Goal: Information Seeking & Learning: Check status

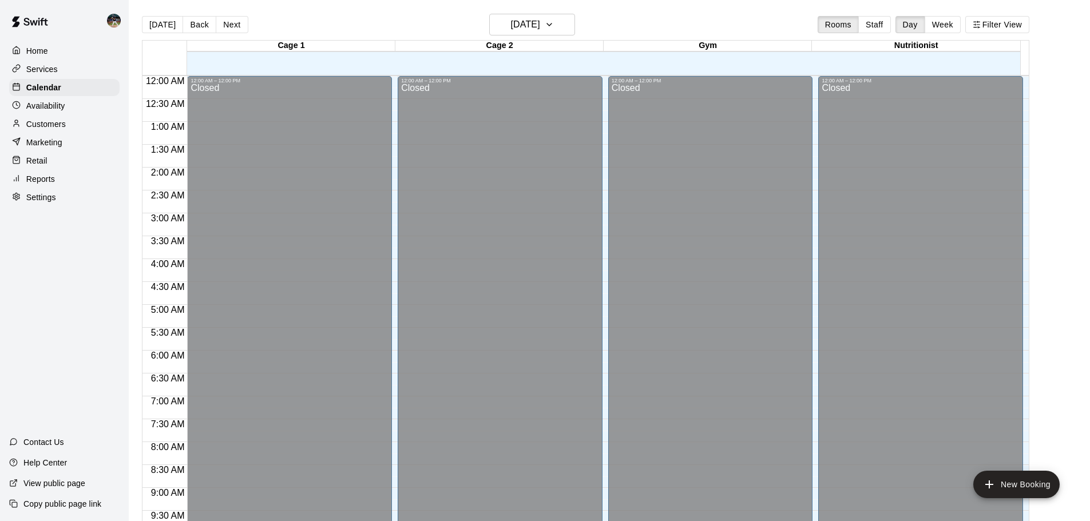
scroll to position [569, 0]
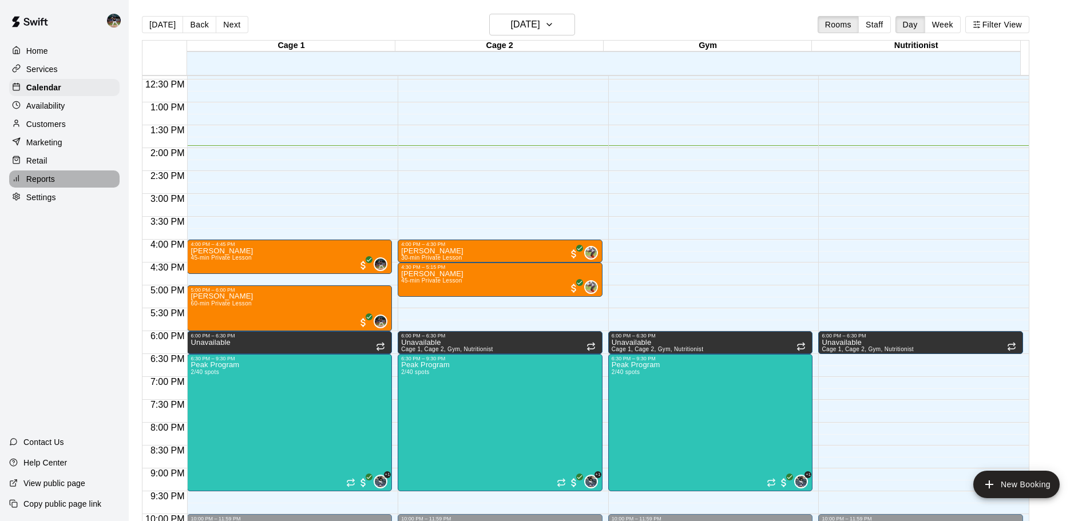
click at [75, 178] on div "Reports" at bounding box center [64, 178] width 110 height 17
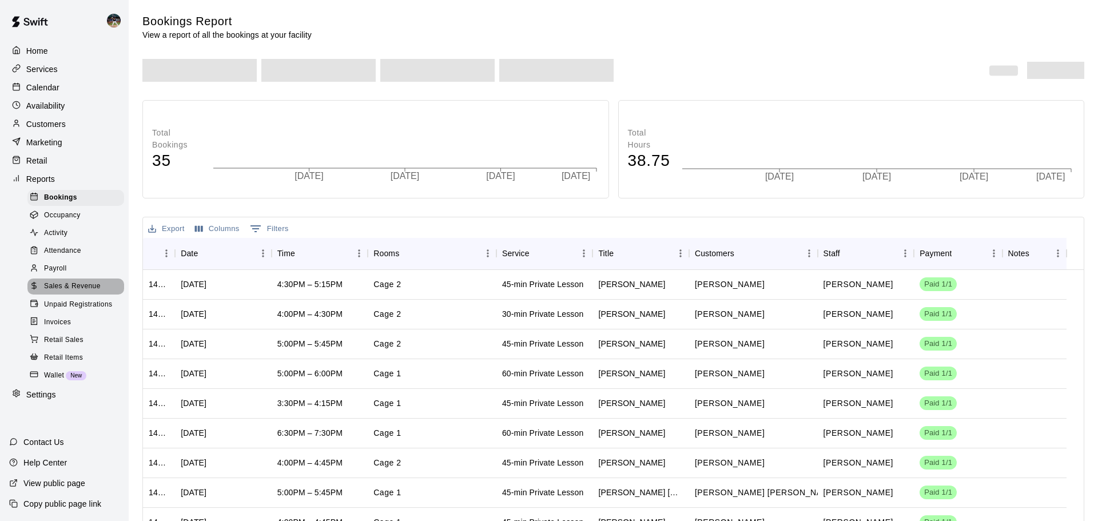
click at [88, 292] on span "Sales & Revenue" at bounding box center [72, 286] width 57 height 11
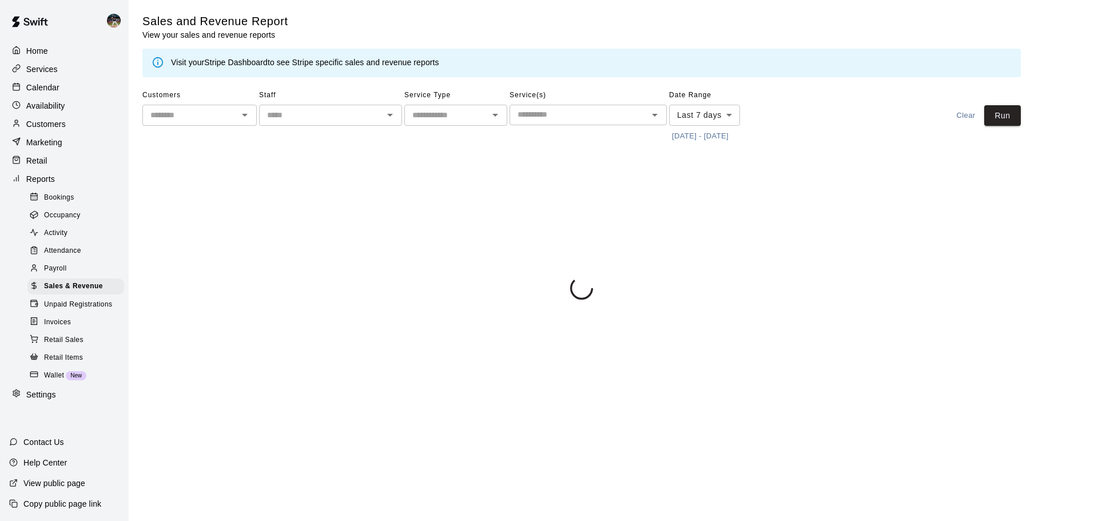
click at [724, 129] on button "[DATE] - [DATE]" at bounding box center [700, 137] width 62 height 18
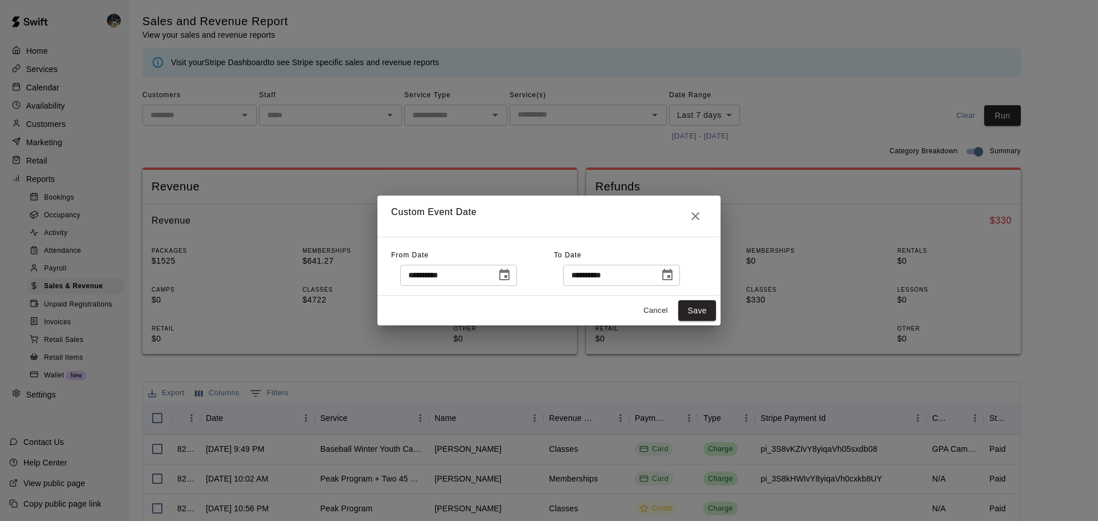
click at [511, 277] on icon "Choose date, selected date is Sep 12, 2025" at bounding box center [505, 275] width 14 height 14
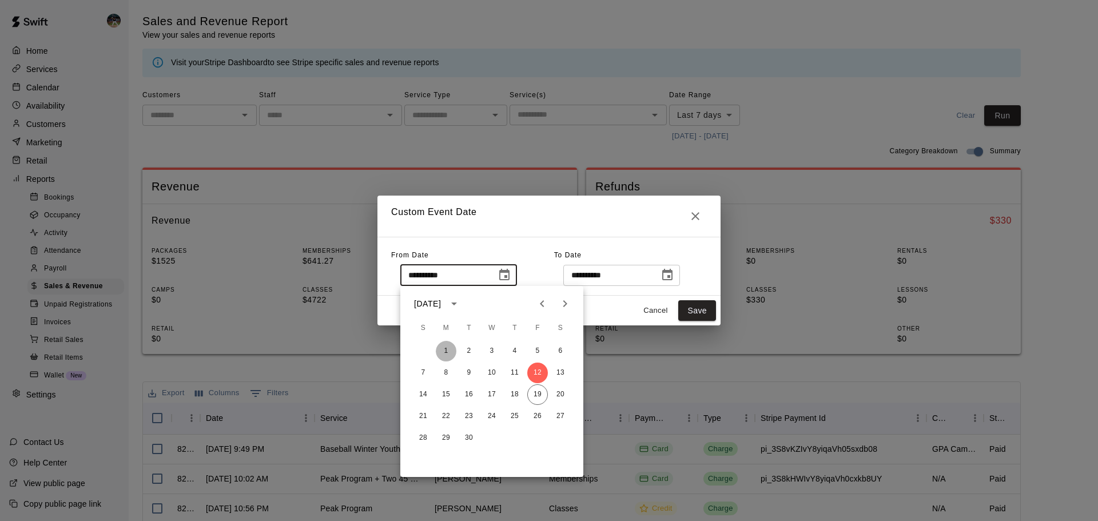
click at [446, 347] on button "1" at bounding box center [446, 351] width 21 height 21
type input "**********"
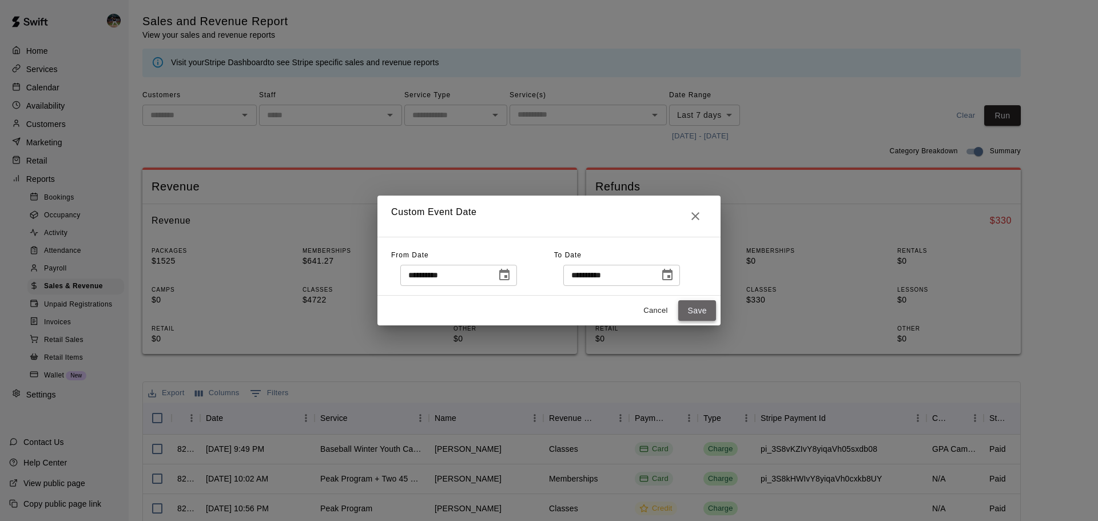
click at [710, 316] on button "Save" at bounding box center [697, 310] width 38 height 21
type input "******"
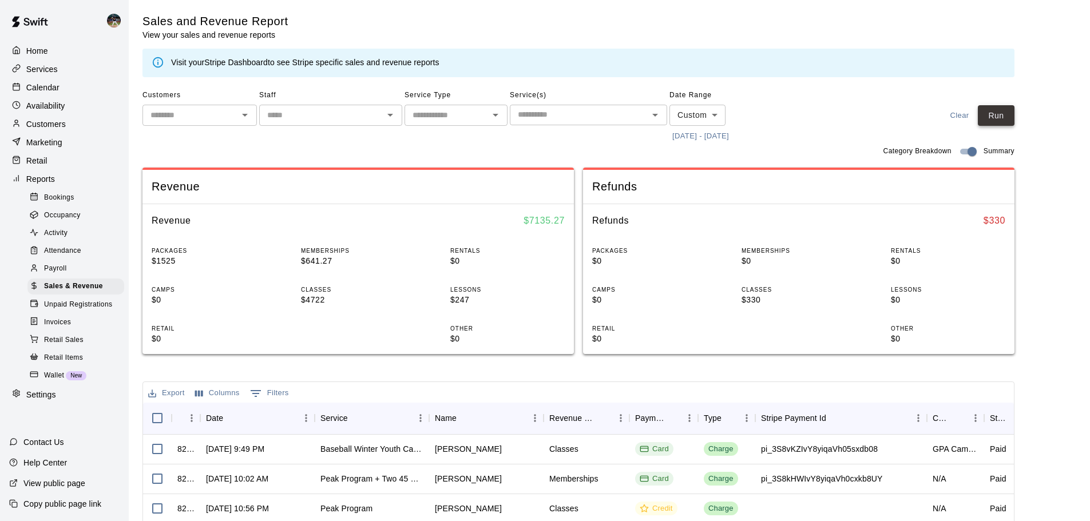
click at [1009, 110] on button "Run" at bounding box center [996, 115] width 37 height 21
click at [55, 90] on p "Calendar" at bounding box center [42, 87] width 33 height 11
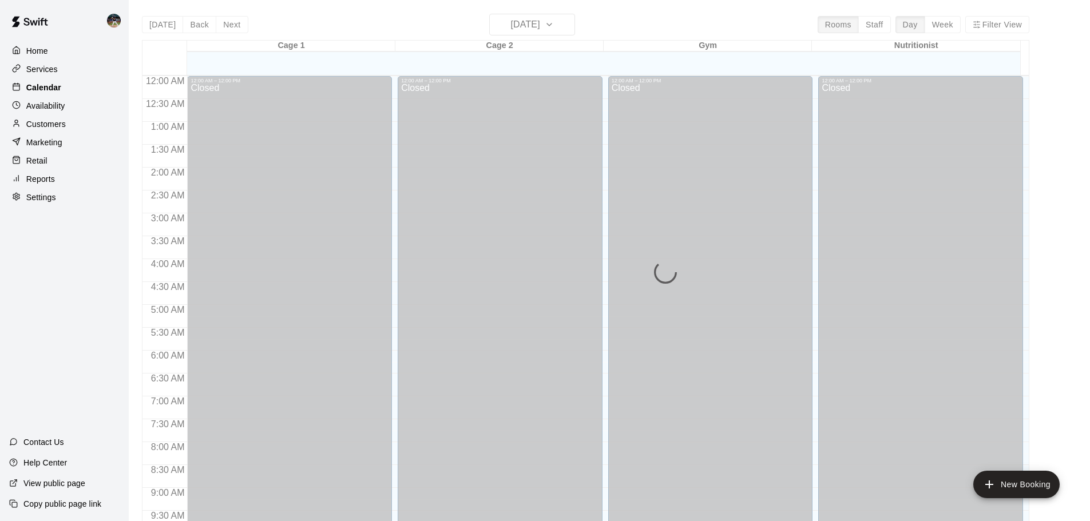
scroll to position [606, 0]
